Goal: Task Accomplishment & Management: Manage account settings

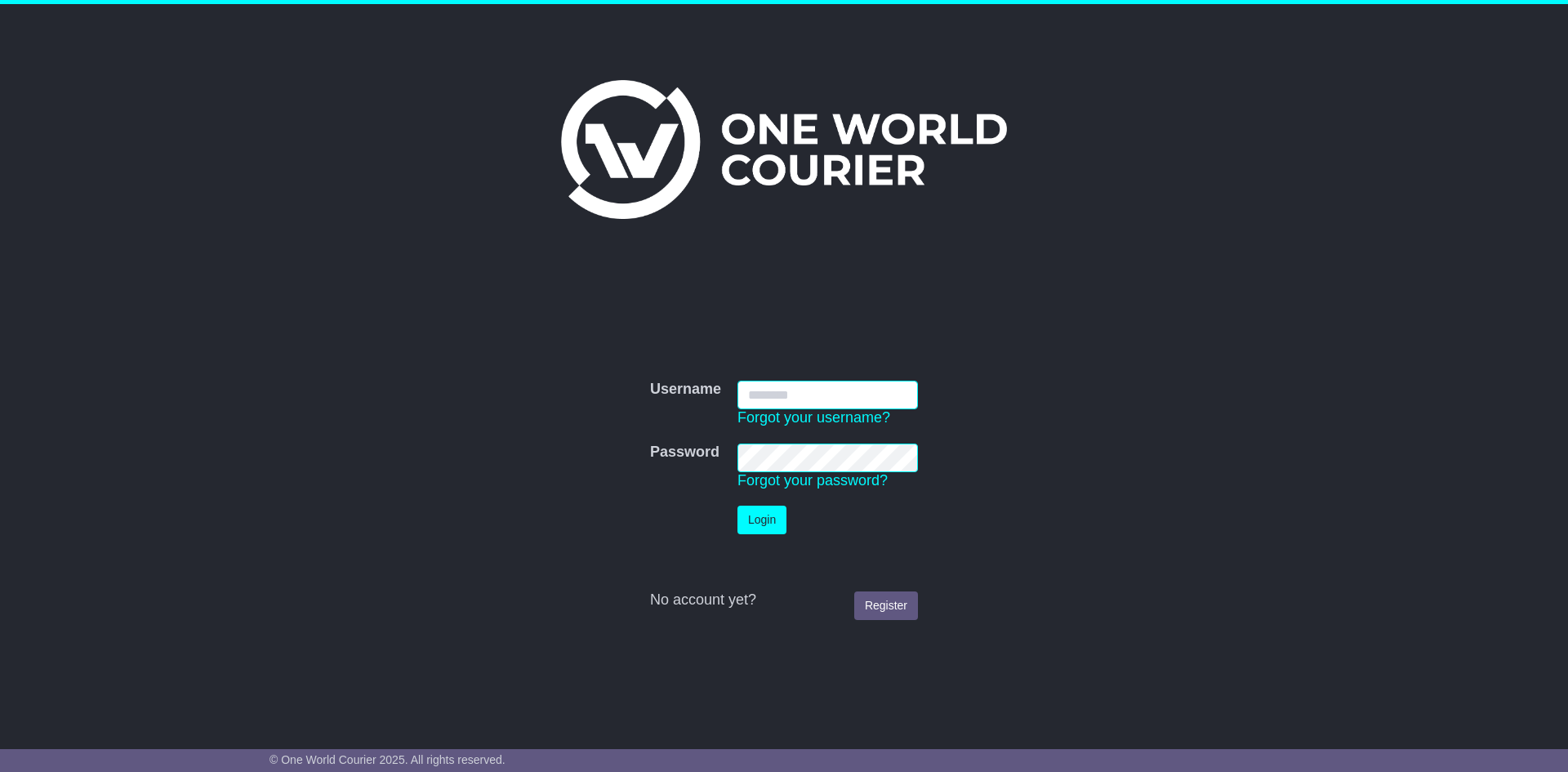
type input "**********"
click at [763, 518] on button "Login" at bounding box center [762, 519] width 49 height 29
